Goal: Use online tool/utility: Utilize a website feature to perform a specific function

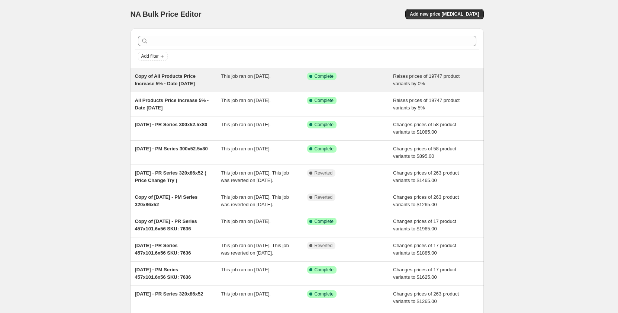
click at [239, 84] on div "This job ran on [DATE]." at bounding box center [264, 79] width 86 height 15
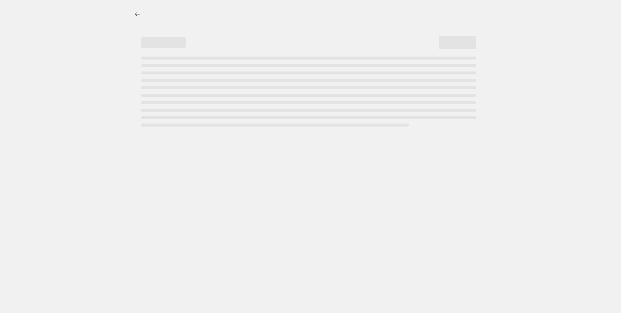
select select "percentage"
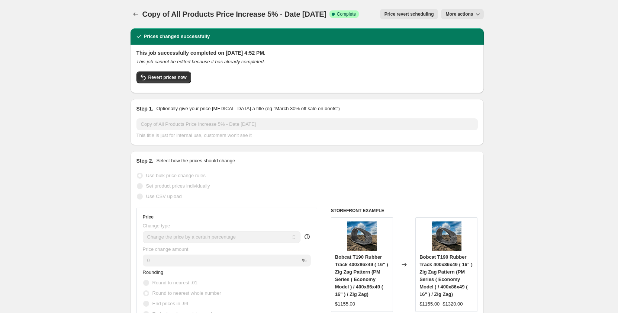
click at [465, 16] on span "More actions" at bounding box center [459, 14] width 28 height 6
click at [462, 31] on span "Copy to new job" at bounding box center [464, 30] width 35 height 6
select select "percentage"
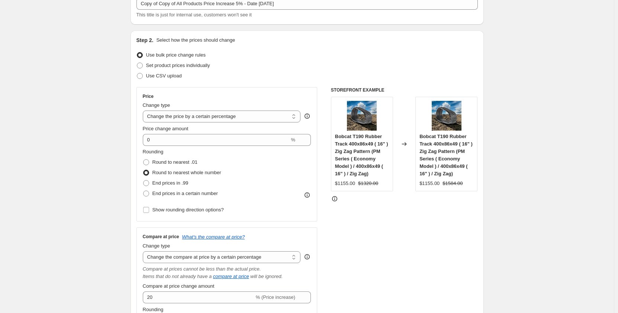
scroll to position [62, 0]
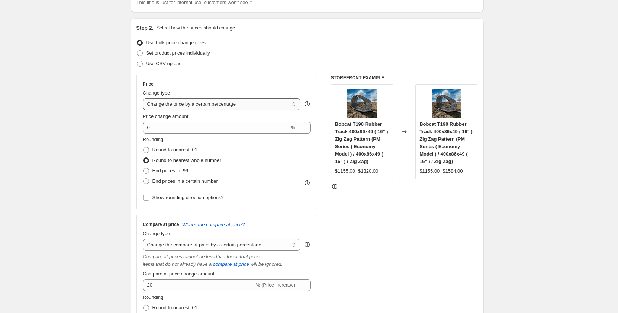
click at [248, 104] on select "Change the price to a certain amount Change the price by a certain amount Chang…" at bounding box center [222, 104] width 158 height 12
select select "no_change"
click at [144, 98] on select "Change the price to a certain amount Change the price by a certain amount Chang…" at bounding box center [222, 104] width 158 height 12
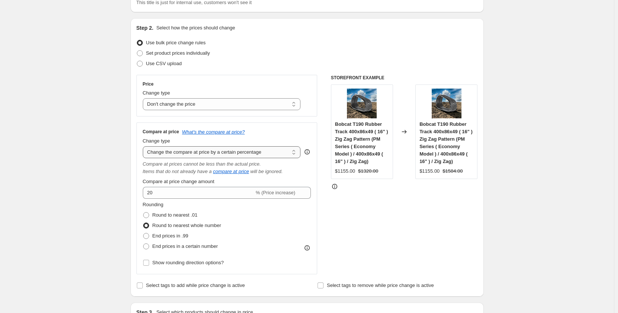
click at [230, 156] on select "Change the compare at price to the current price (sale) Change the compare at p…" at bounding box center [222, 152] width 158 height 12
select select "pp"
click at [144, 146] on select "Change the compare at price to the current price (sale) Change the compare at p…" at bounding box center [222, 152] width 158 height 12
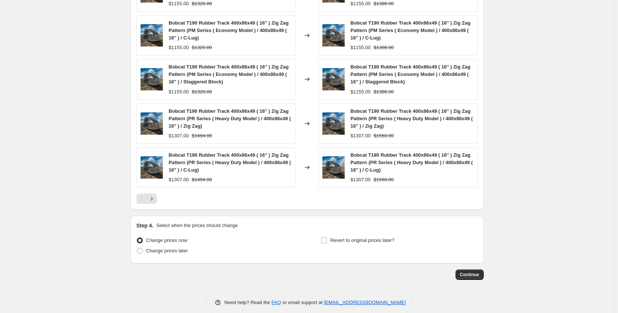
scroll to position [489, 0]
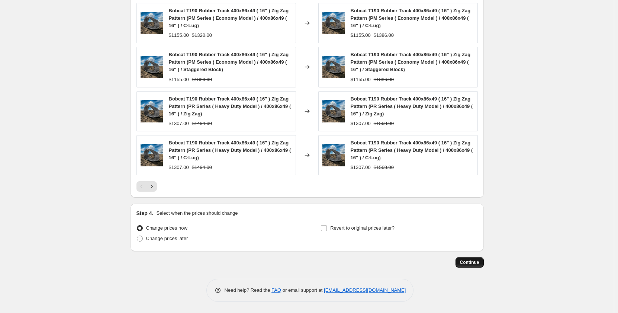
click at [468, 264] on span "Continue" at bounding box center [469, 262] width 19 height 6
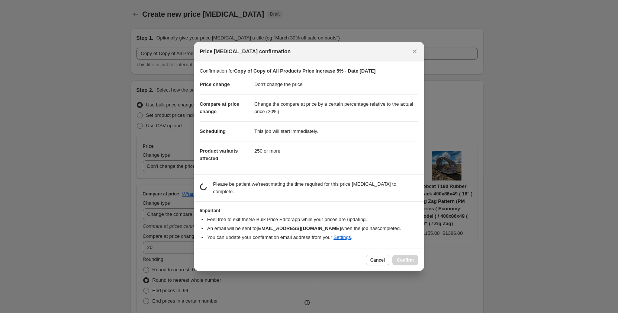
scroll to position [0, 0]
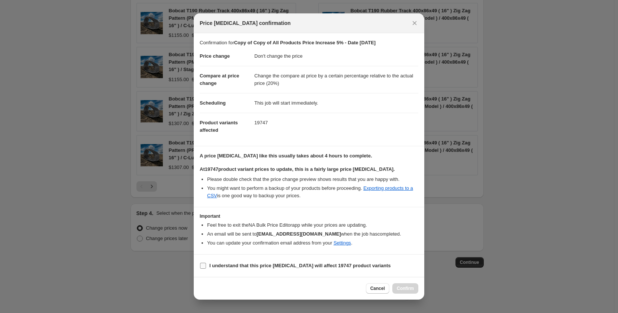
click at [204, 266] on input "I understand that this price [MEDICAL_DATA] will affect 19747 product variants" at bounding box center [203, 265] width 6 height 6
checkbox input "true"
click at [398, 289] on span "Confirm" at bounding box center [405, 288] width 17 height 6
